Goal: Information Seeking & Learning: Learn about a topic

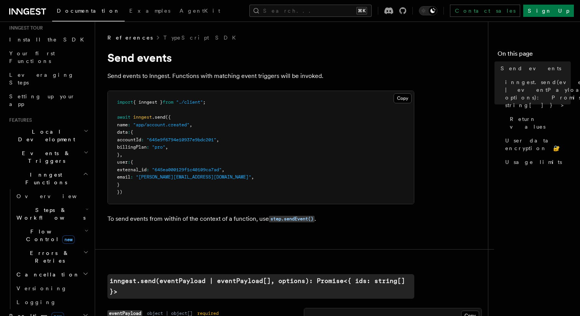
scroll to position [63, 0]
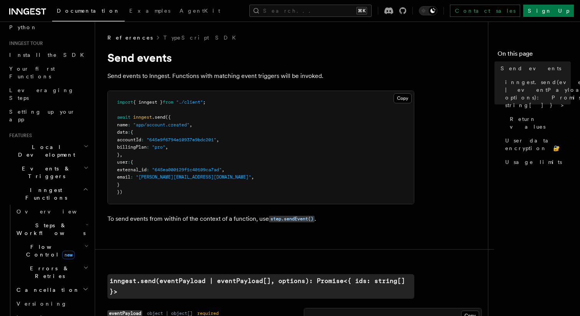
click at [84, 165] on icon "button" at bounding box center [86, 168] width 5 height 6
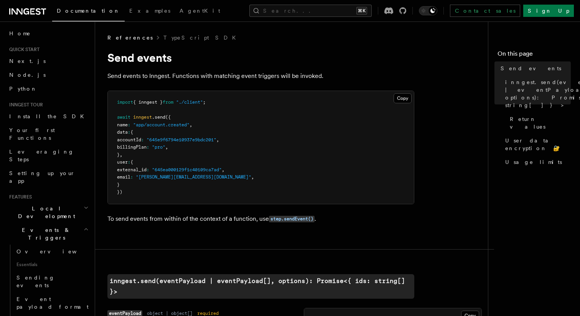
scroll to position [0, 0]
click at [299, 12] on button "Search... ⌘K" at bounding box center [310, 11] width 122 height 12
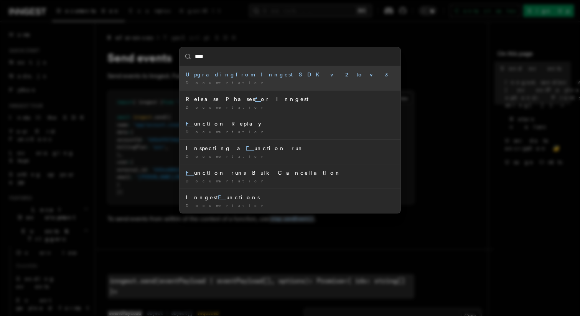
type input "*****"
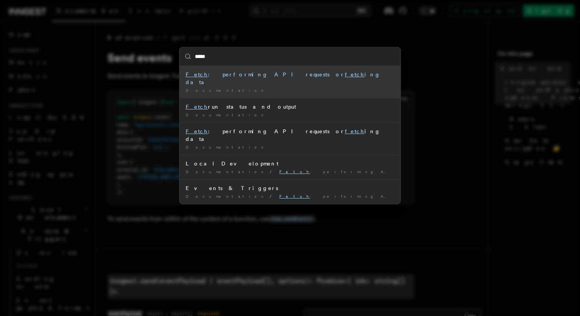
click at [285, 79] on li "Fetch : performing API requests or fetch ing data Documentation /" at bounding box center [290, 82] width 221 height 32
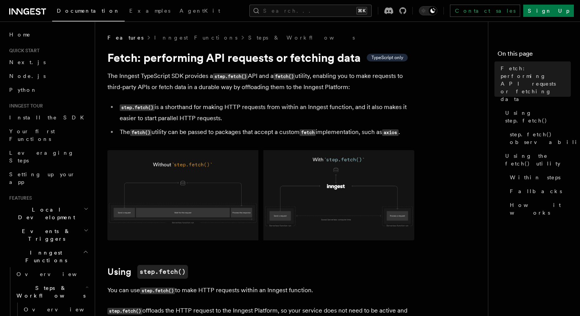
click at [287, 79] on code "fetch()" at bounding box center [284, 76] width 21 height 7
click at [254, 114] on li "step.fetch() is a shorthand for making HTTP requests from within an Inngest fun…" at bounding box center [265, 113] width 297 height 22
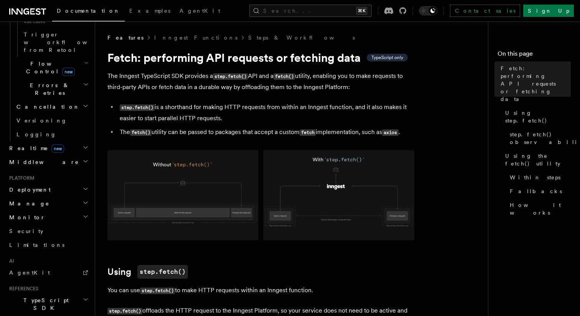
scroll to position [504, 0]
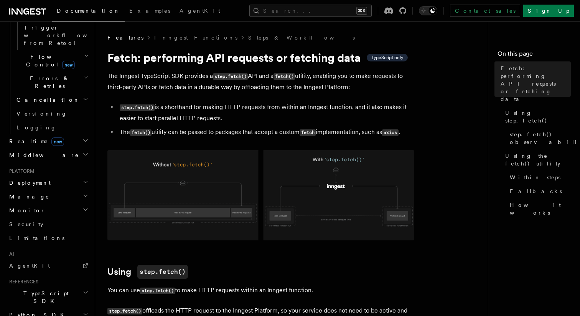
click at [66, 286] on h2 "TypeScript SDK" at bounding box center [48, 296] width 84 height 21
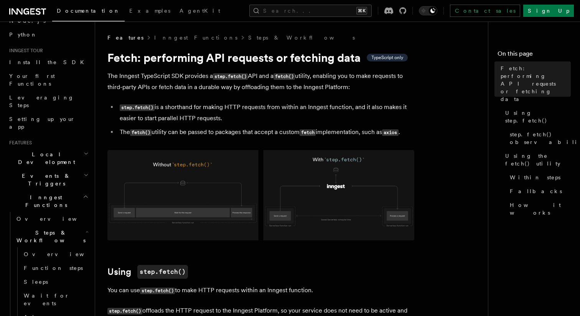
scroll to position [0, 0]
